Goal: Task Accomplishment & Management: Manage account settings

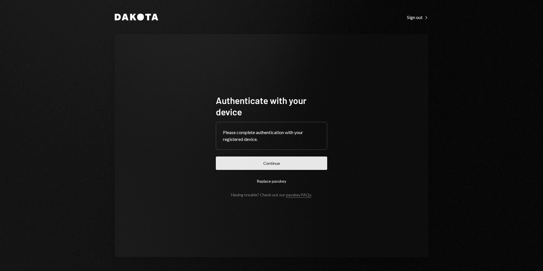
click at [269, 164] on button "Continue" at bounding box center [271, 163] width 111 height 13
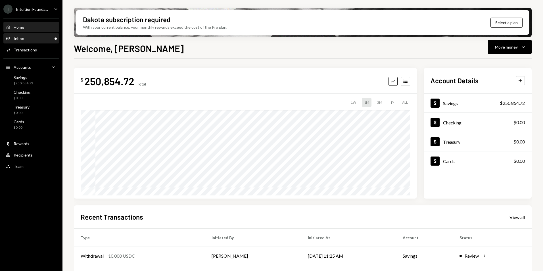
click at [25, 35] on div "Inbox Inbox" at bounding box center [31, 39] width 51 height 10
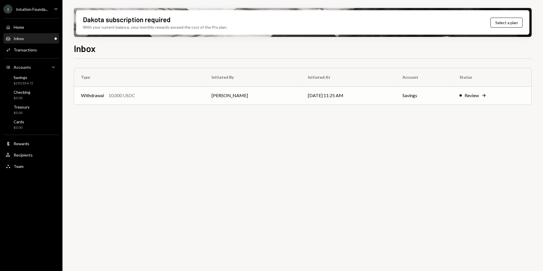
click at [168, 98] on div "Withdrawal 10,000 USDC" at bounding box center [139, 95] width 117 height 7
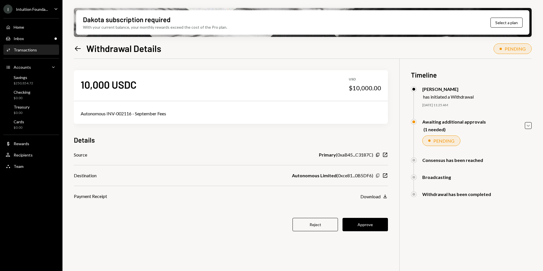
click at [378, 176] on icon "Copy" at bounding box center [378, 175] width 5 height 5
click at [373, 223] on button "Approve" at bounding box center [365, 224] width 45 height 13
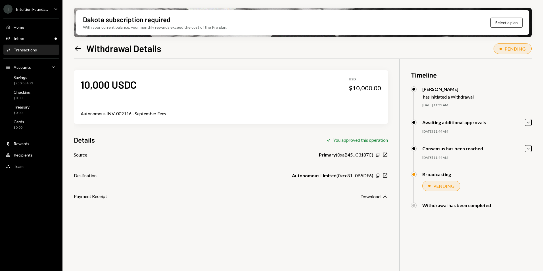
click at [24, 10] on div "Intuition Founda..." at bounding box center [32, 9] width 32 height 5
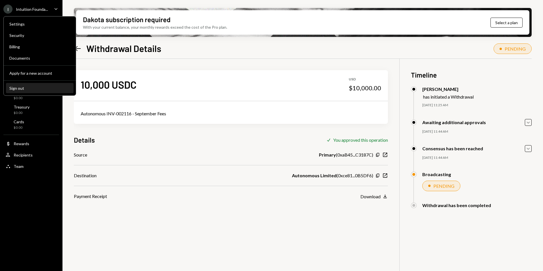
click at [27, 86] on div "Sign out" at bounding box center [39, 88] width 61 height 5
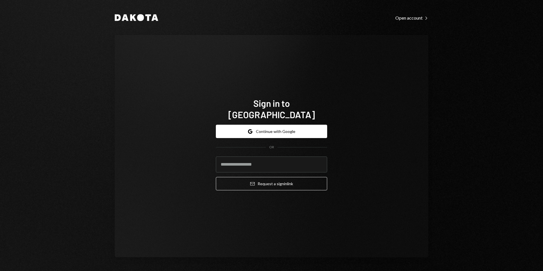
type input "**********"
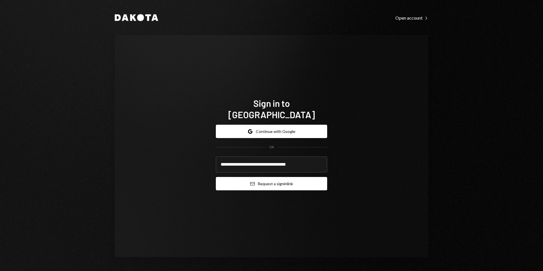
click at [278, 180] on button "Email Request a sign in link" at bounding box center [271, 183] width 111 height 13
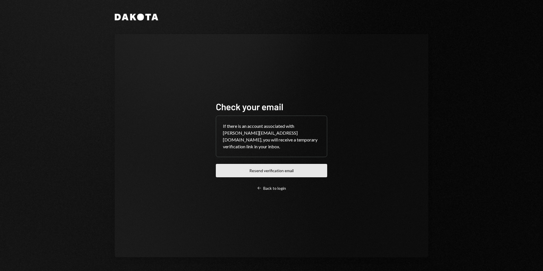
click at [297, 172] on button "Resend verification email" at bounding box center [271, 170] width 111 height 13
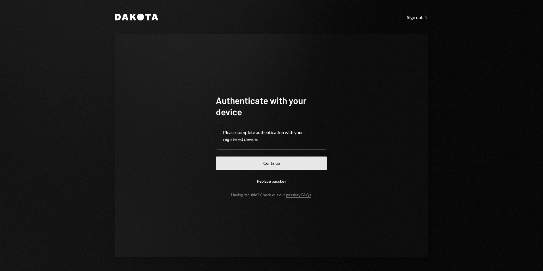
click at [248, 168] on button "Continue" at bounding box center [271, 163] width 111 height 13
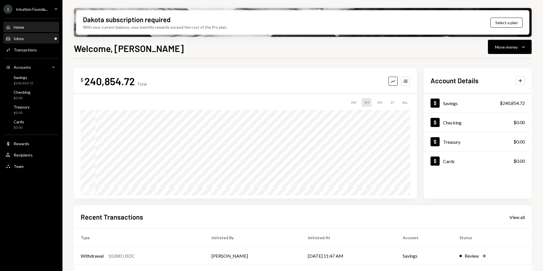
click at [30, 36] on div "Inbox Inbox" at bounding box center [31, 38] width 51 height 5
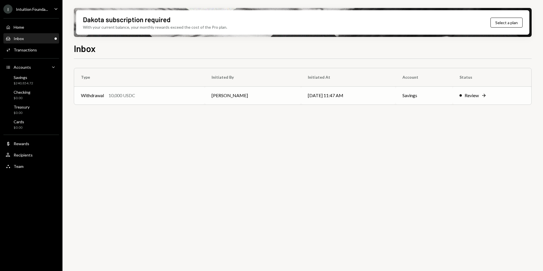
click at [272, 93] on td "[PERSON_NAME]" at bounding box center [253, 95] width 96 height 18
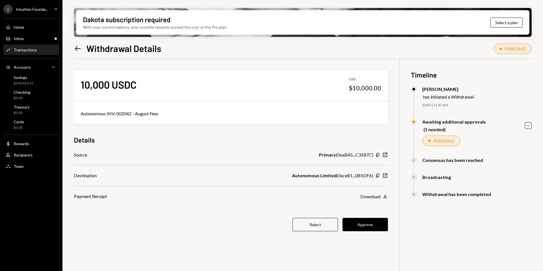
click at [375, 232] on div "10,000 USDC USD $10,000.00 Autonomous INV-002042 - August Fees Details Source P…" at bounding box center [231, 154] width 314 height 191
click at [374, 231] on div "10,000 USDC USD $10,000.00 Autonomous INV-002042 - August Fees Details Source P…" at bounding box center [231, 154] width 314 height 191
click at [373, 229] on button "Approve" at bounding box center [365, 224] width 45 height 13
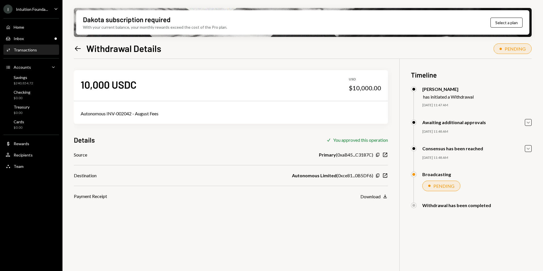
click at [75, 49] on icon "Left Arrow" at bounding box center [78, 49] width 8 height 8
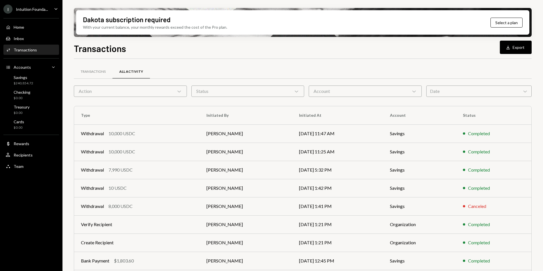
drag, startPoint x: 51, startPoint y: 8, endPoint x: 51, endPoint y: 11, distance: 3.4
click at [51, 8] on div "I Intuition Founda... Caret Down" at bounding box center [31, 9] width 63 height 9
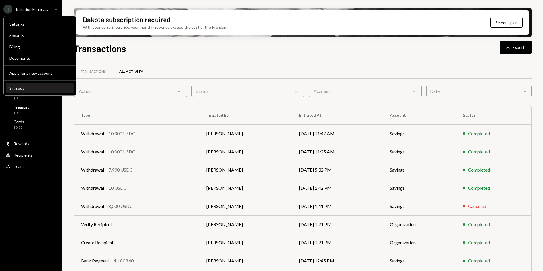
click at [29, 85] on button "Sign out" at bounding box center [40, 88] width 68 height 10
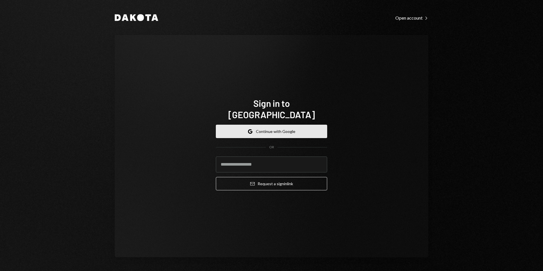
click at [257, 125] on button "Google Continue with Google" at bounding box center [271, 131] width 111 height 13
